Goal: Download file/media

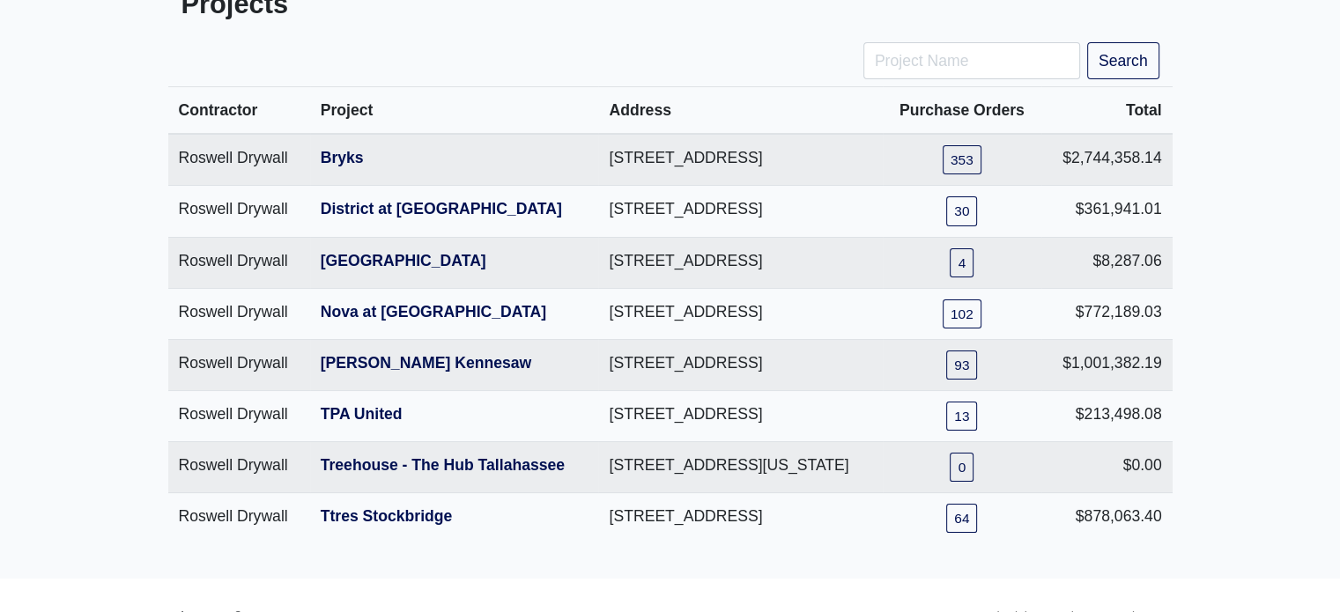
scroll to position [167, 0]
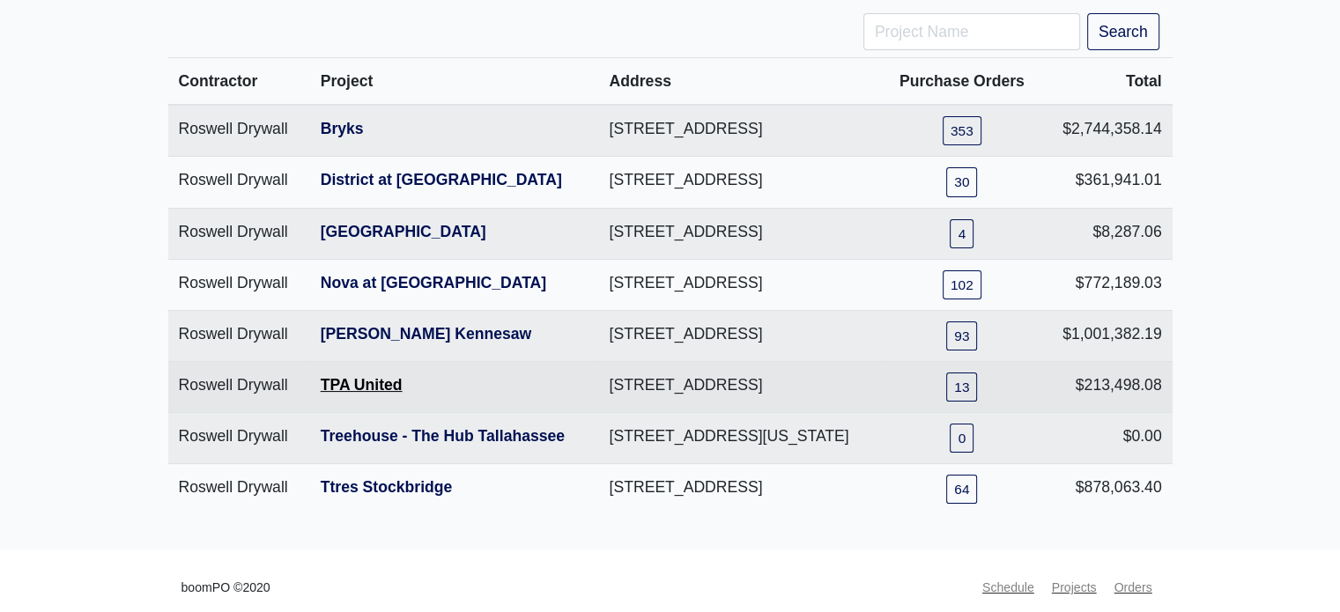
click at [351, 394] on link "TPA United" at bounding box center [362, 385] width 82 height 18
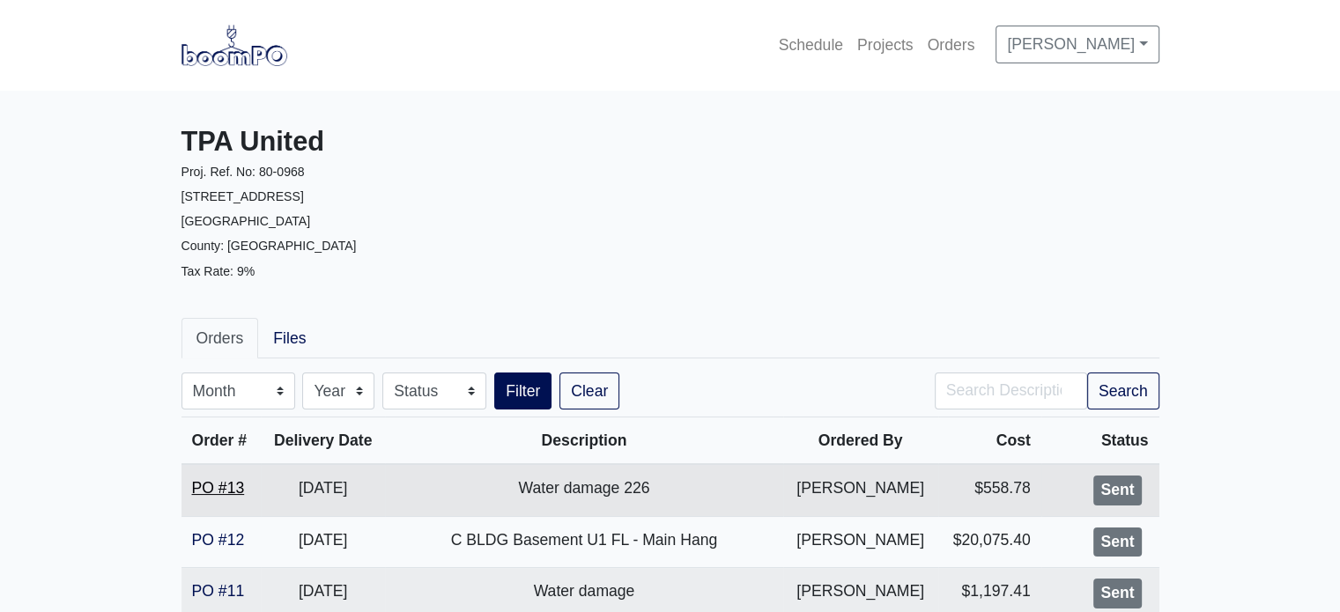
click at [212, 482] on link "PO #13" at bounding box center [218, 488] width 53 height 18
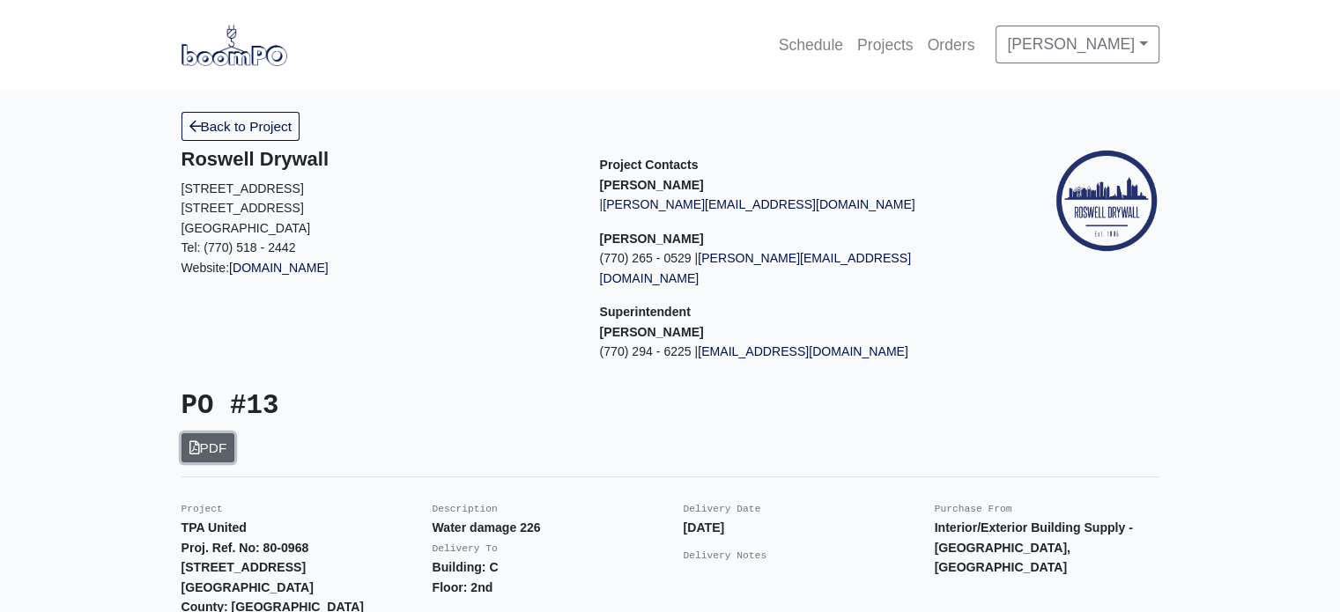
click at [206, 433] on link "PDF" at bounding box center [208, 447] width 54 height 29
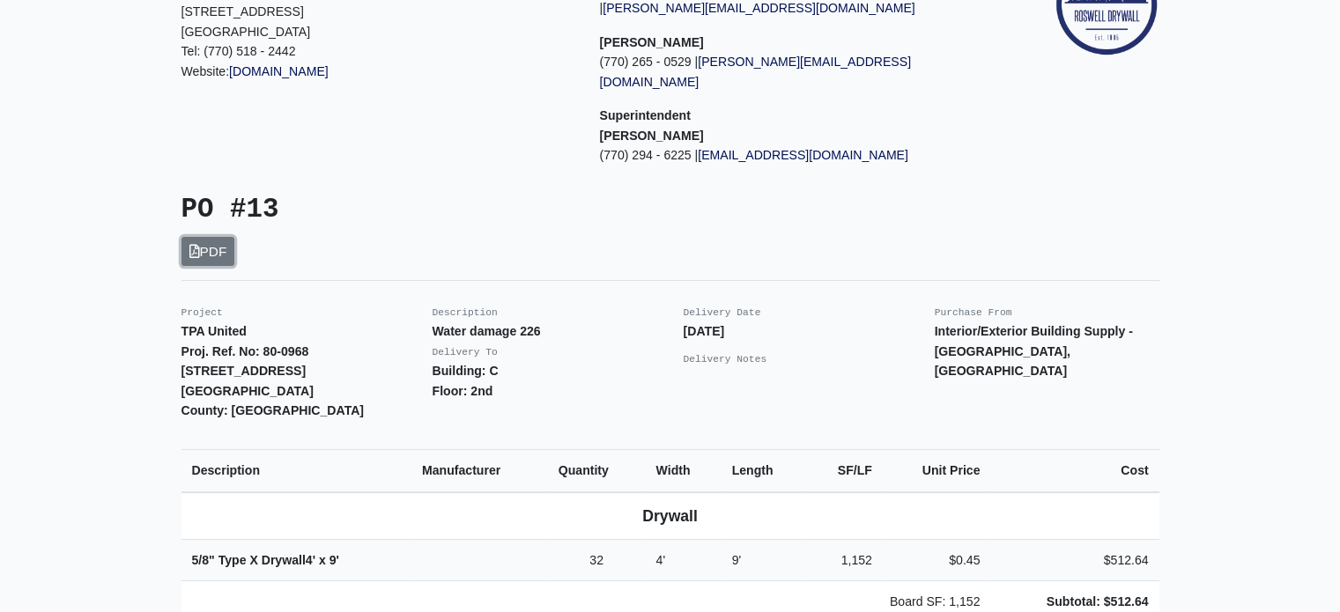
scroll to position [194, 0]
